Goal: Book appointment/travel/reservation

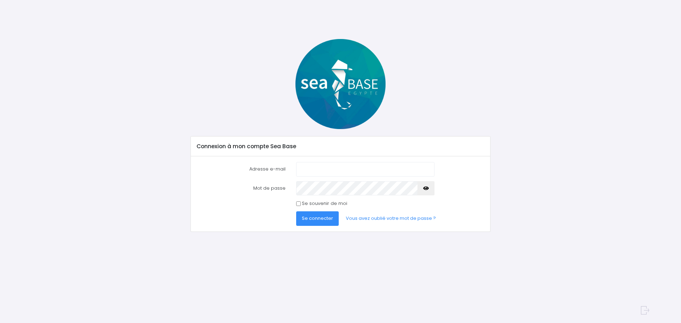
click at [314, 169] on input "Adresse e-mail" at bounding box center [365, 169] width 138 height 14
type input "carron.raphael@gmail.com"
click at [320, 217] on span "Se connecter" at bounding box center [317, 218] width 31 height 7
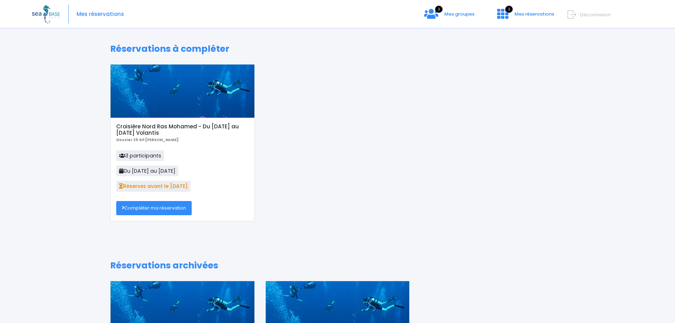
click at [140, 209] on link "Compléter ma réservation" at bounding box center [154, 208] width 76 height 14
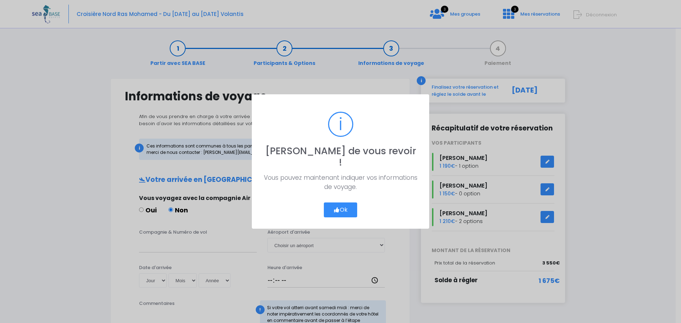
click at [345, 210] on button "Ok" at bounding box center [340, 209] width 33 height 15
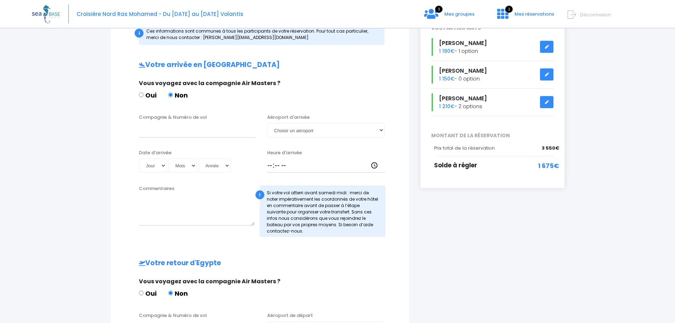
scroll to position [106, 0]
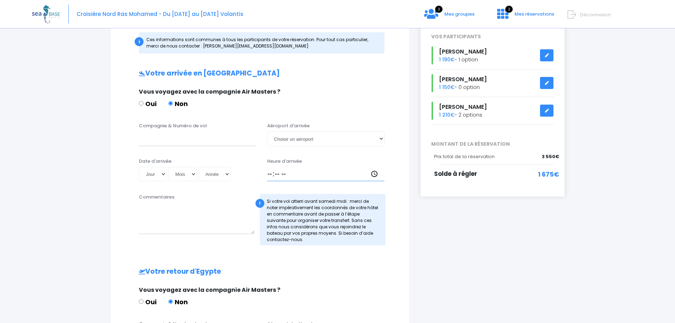
click at [280, 173] on input "Heure d'arrivée" at bounding box center [326, 174] width 118 height 14
click at [280, 174] on input "Heure d'arrivée" at bounding box center [326, 174] width 118 height 14
click at [276, 174] on input "Heure d'arrivée" at bounding box center [326, 174] width 118 height 14
click at [267, 168] on div "Heure d'arrivée" at bounding box center [326, 170] width 128 height 24
click at [270, 170] on input "Heure d'arrivée" at bounding box center [326, 174] width 118 height 14
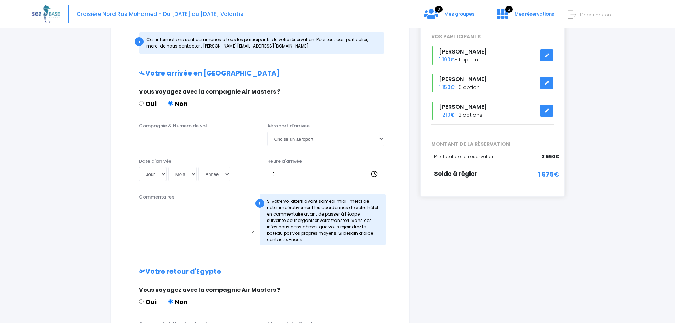
click at [282, 176] on input "Heure d'arrivée" at bounding box center [326, 174] width 118 height 14
type input "18:00"
click at [162, 174] on select "Jour 01 02 03 04 05 06 07 08 09 10 11 12 13 14 15 16 17 18 19 20 21 22 23 24 25…" at bounding box center [153, 174] width 28 height 14
select select "25"
click at [139, 167] on select "Jour 01 02 03 04 05 06 07 08 09 10 11 12 13 14 15 16 17 18 19 20 21 22 23 24 25…" at bounding box center [153, 174] width 28 height 14
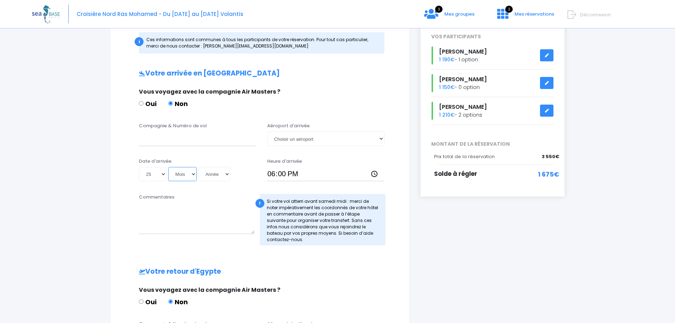
click at [191, 173] on select "Mois 01 02 03 04 05 06 07 08 09 10 11 12" at bounding box center [182, 174] width 28 height 14
select select "10"
click at [168, 167] on select "Mois 01 02 03 04 05 06 07 08 09 10 11 12" at bounding box center [182, 174] width 28 height 14
click at [229, 177] on select "Année 2045 2044 2043 2042 2041 2040 2039 2038 2037 2036 2035 2034 2033 2032 203…" at bounding box center [215, 174] width 32 height 14
select select "2025"
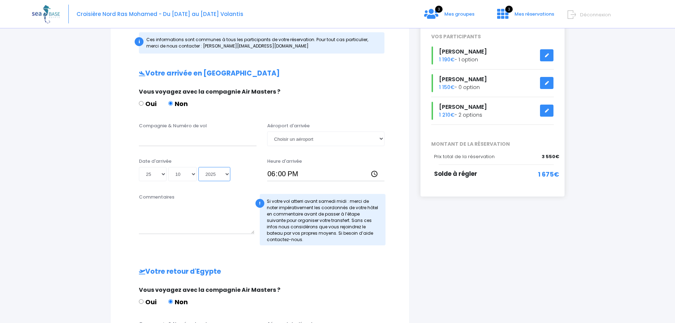
click at [199, 167] on select "Année 2045 2044 2043 2042 2041 2040 2039 2038 2037 2036 2035 2034 2033 2032 203…" at bounding box center [215, 174] width 32 height 14
type input "2025-10-25"
click at [203, 136] on input "Compagnie & Numéro de vol" at bounding box center [198, 139] width 118 height 14
paste input "EJU4657"
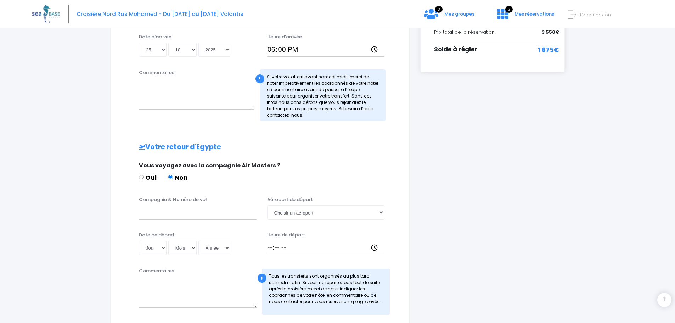
scroll to position [142, 0]
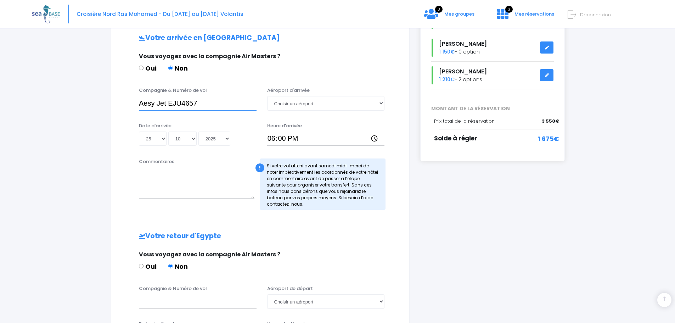
type input "Aesy Jet EJU4657"
click at [312, 110] on select "Choisir un aéroport Hurghada Marsa Alam" at bounding box center [326, 103] width 118 height 14
select select "Hurghada"
click at [267, 96] on select "Choisir un aéroport Hurghada Marsa Alam" at bounding box center [326, 103] width 118 height 14
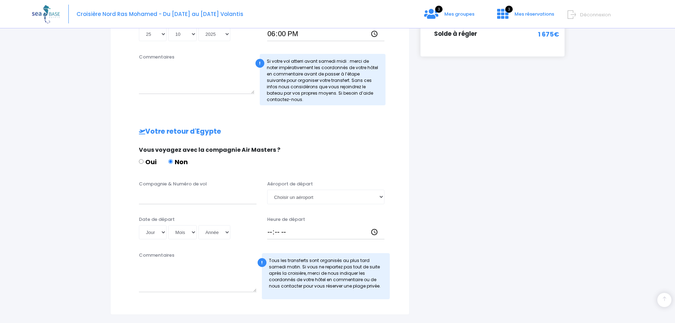
scroll to position [284, 0]
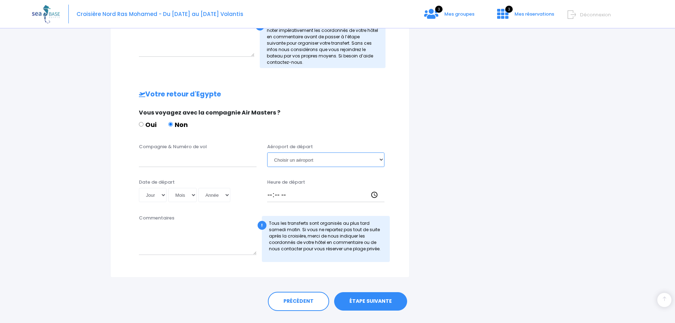
click at [310, 161] on select "Choisir un aéroport Hurghada Marsa Alam" at bounding box center [326, 159] width 118 height 14
select select "Hurghada"
click at [267, 152] on select "Choisir un aéroport Hurghada Marsa Alam" at bounding box center [326, 159] width 118 height 14
click at [285, 194] on input "Heure de départ" at bounding box center [326, 195] width 118 height 14
type input "18:10"
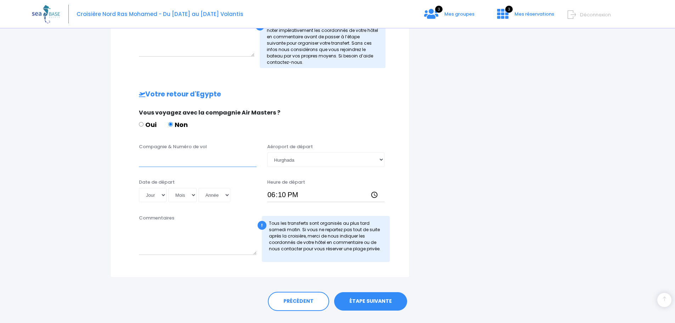
click at [167, 166] on input "Compagnie & Numéro de vol" at bounding box center [198, 159] width 118 height 14
paste input "EJU4692"
type input "EJU4692"
click at [159, 193] on select "Jour 01 02 03 04 05 06 07 08 09 10 11 12 13 14 15 16 17 18 19 20 21 22 23 24 25…" at bounding box center [153, 195] width 28 height 14
select select "01"
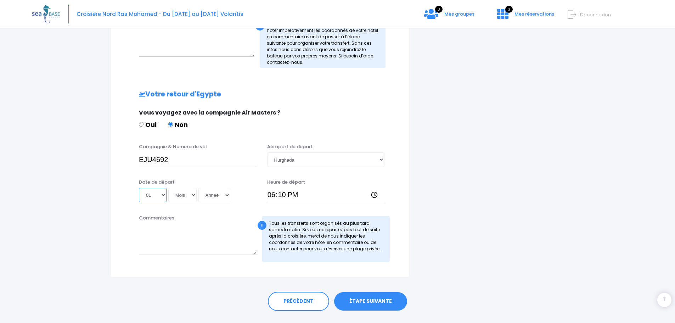
click at [139, 188] on select "Jour 01 02 03 04 05 06 07 08 09 10 11 12 13 14 15 16 17 18 19 20 21 22 23 24 25…" at bounding box center [153, 195] width 28 height 14
click at [188, 185] on div "Date de départ Jour 01 02 03 04 05 06 07 08 09 10 11 12 13 14 15 16 17 18 19 20…" at bounding box center [198, 191] width 128 height 24
click at [189, 191] on select "Mois 01 02 03 04 05 06 07 08 09 10 11 12" at bounding box center [182, 195] width 28 height 14
click at [168, 188] on select "Mois 01 02 03 04 05 06 07 08 09 10 11 12" at bounding box center [182, 195] width 28 height 14
click at [188, 198] on select "Mois 01 02 03 04 05 06 07 08 09 10 11 12" at bounding box center [182, 195] width 28 height 14
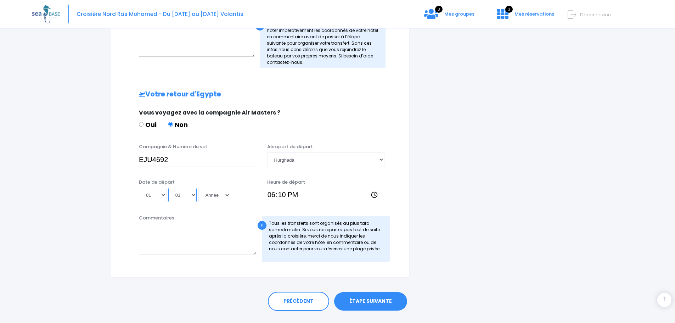
select select "11"
click at [168, 188] on select "Mois 01 02 03 04 05 06 07 08 09 10 11 12" at bounding box center [182, 195] width 28 height 14
click at [228, 195] on select "Année 2045 2044 2043 2042 2041 2040 2039 2038 2037 2036 2035 2034 2033 2032 203…" at bounding box center [215, 195] width 32 height 14
select select "2025"
click at [199, 188] on select "Année 2045 2044 2043 2042 2041 2040 2039 2038 2037 2036 2035 2034 2033 2032 203…" at bounding box center [215, 195] width 32 height 14
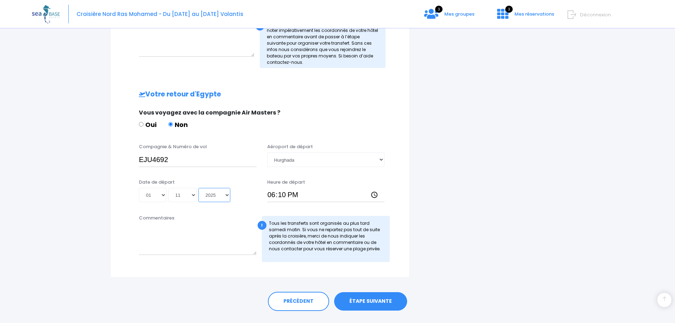
type input "2025-11-01"
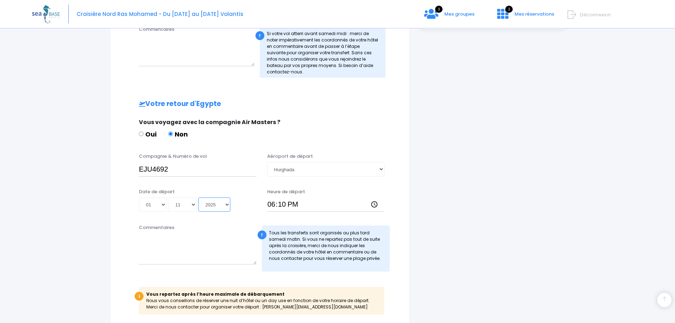
scroll to position [343, 0]
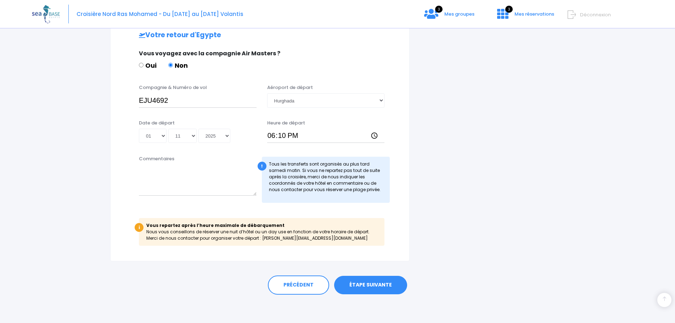
click at [361, 285] on link "ÉTAPE SUIVANTE" at bounding box center [370, 285] width 73 height 18
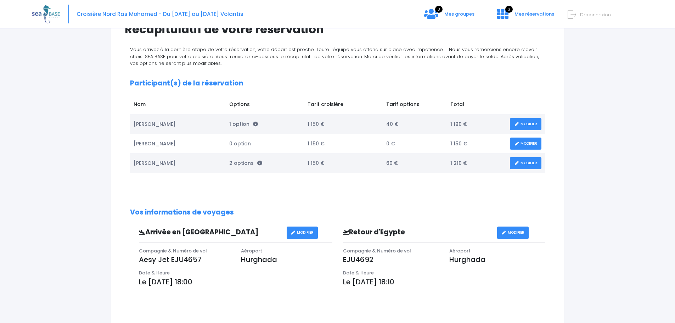
scroll to position [71, 0]
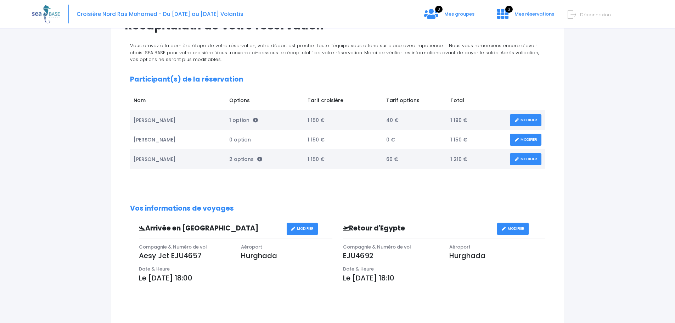
click at [518, 155] on link "MODIFIER" at bounding box center [526, 159] width 32 height 12
click at [536, 121] on link "MODIFIER" at bounding box center [526, 120] width 32 height 12
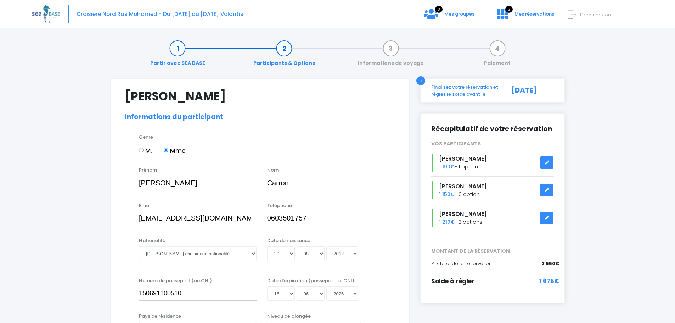
select select "N1"
select select "M"
select select "MF1"
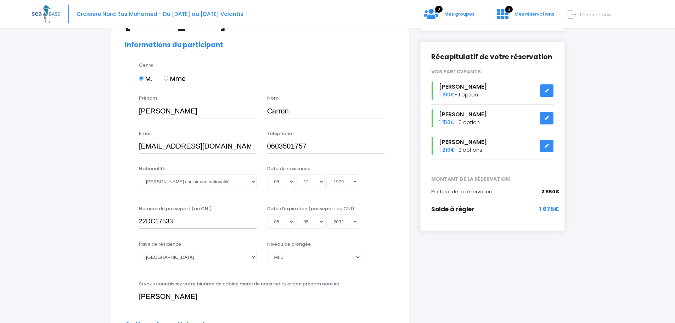
scroll to position [71, 0]
